Goal: Transaction & Acquisition: Purchase product/service

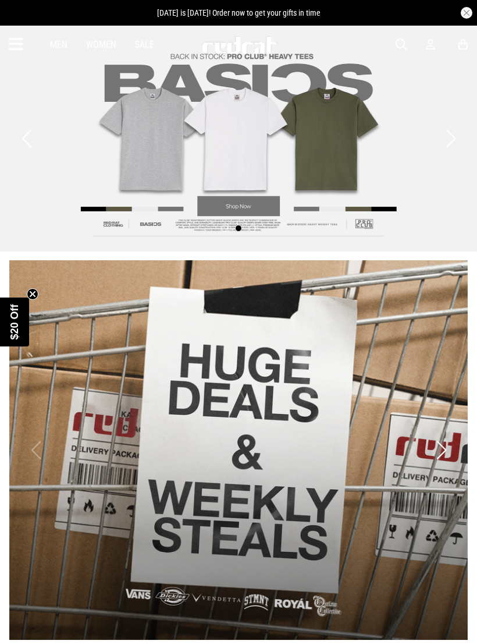
click at [391, 50] on div "Men Women Sale Sign in New Back Footwear Back Mens Back Womens Back Youth & Kid…" at bounding box center [238, 45] width 477 height 38
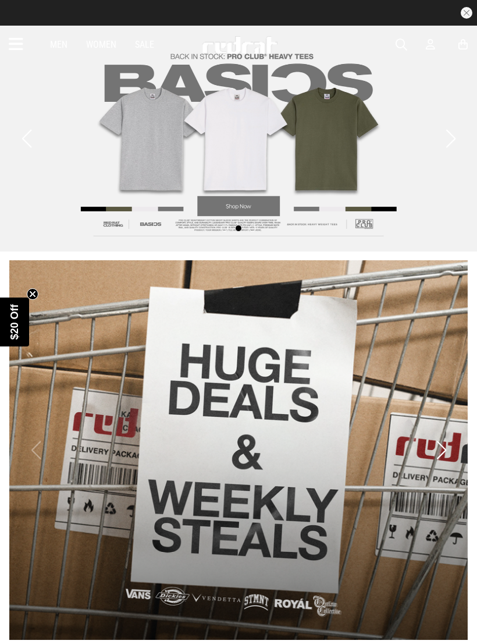
click at [401, 43] on span "button" at bounding box center [402, 45] width 12 height 14
click at [83, 48] on input "search" at bounding box center [215, 44] width 413 height 23
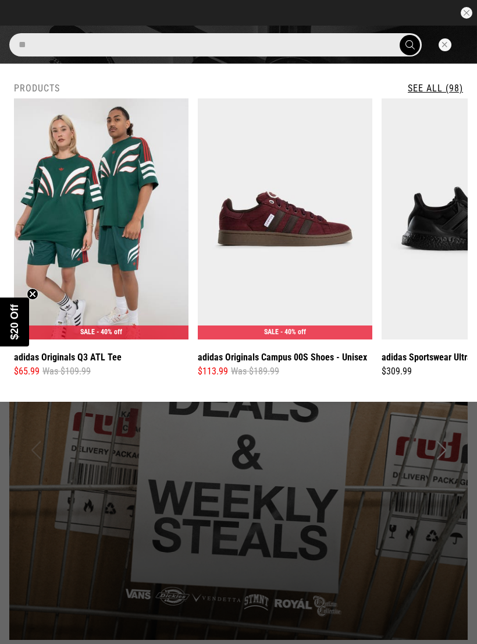
type input "*"
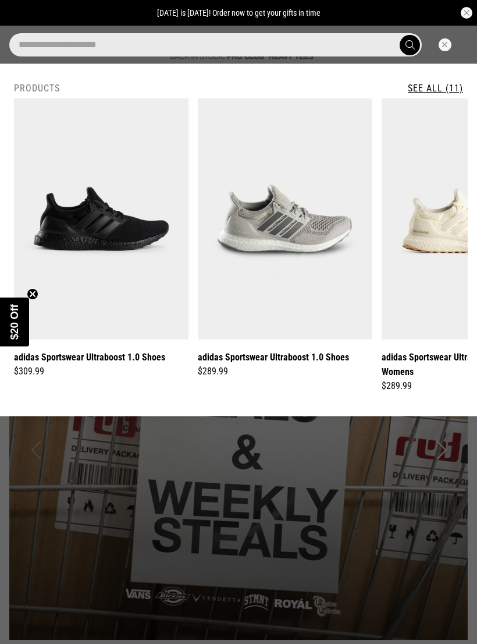
type input "**********"
click at [410, 45] on button "submit" at bounding box center [410, 45] width 20 height 20
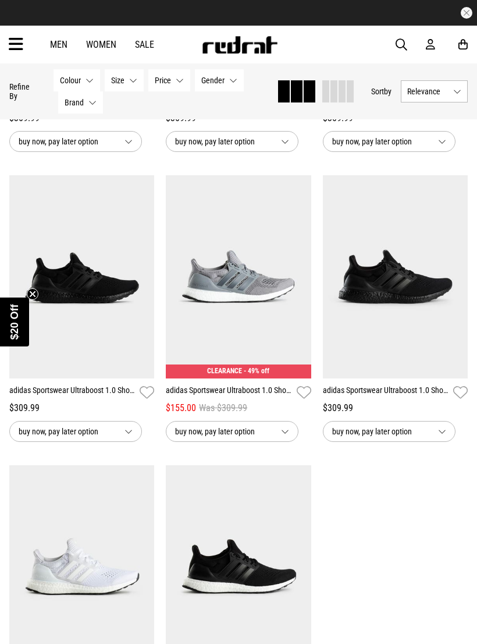
scroll to position [605, 0]
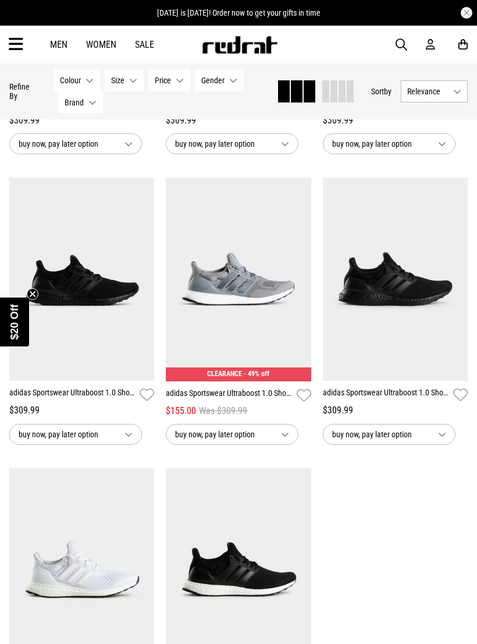
click at [231, 290] on img at bounding box center [238, 279] width 145 height 204
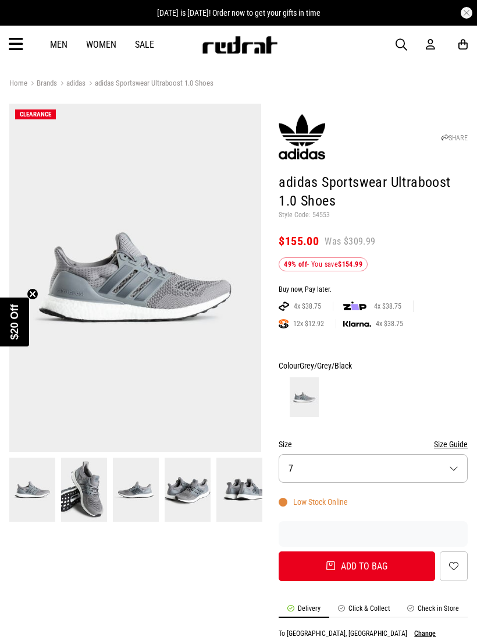
click at [82, 494] on img at bounding box center [84, 488] width 46 height 63
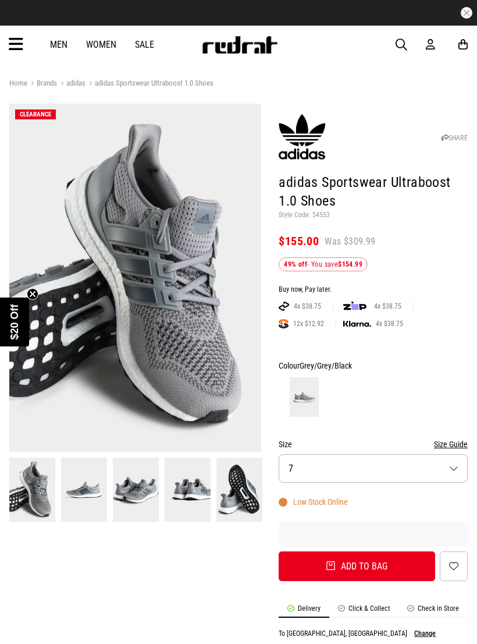
click at [134, 491] on img at bounding box center [136, 488] width 46 height 63
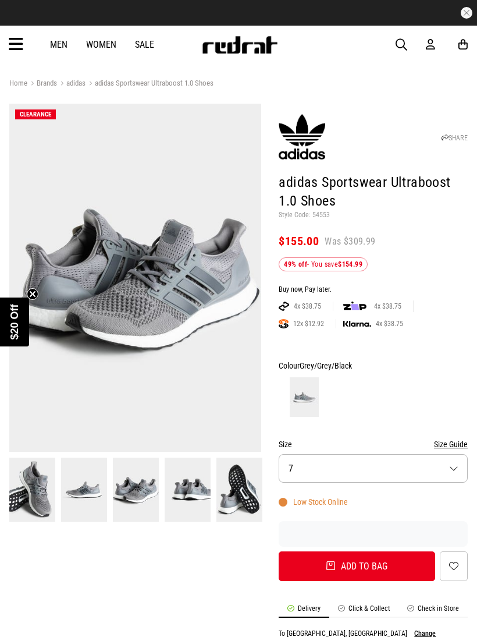
click at [190, 493] on img at bounding box center [188, 488] width 46 height 63
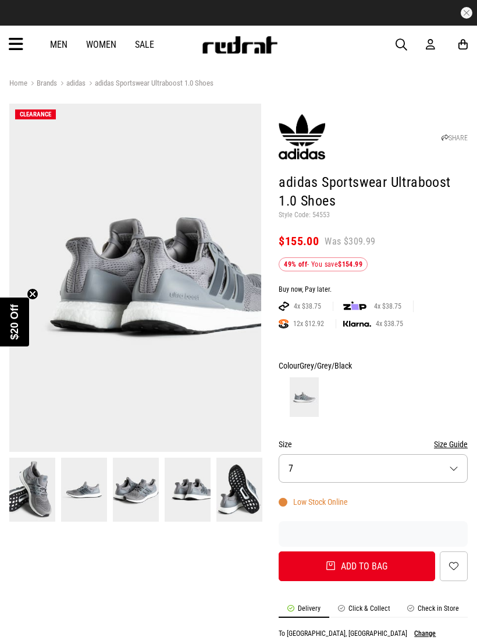
click at [30, 486] on img at bounding box center [32, 488] width 46 height 63
